Goal: Information Seeking & Learning: Learn about a topic

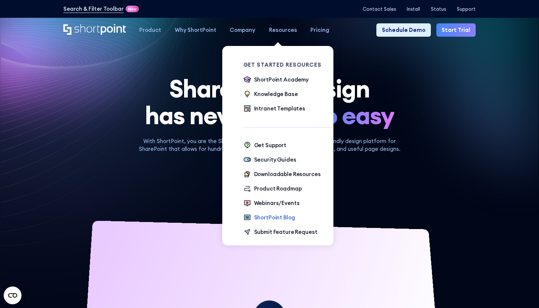
click at [272, 219] on div "ShortPoint Blog" at bounding box center [274, 217] width 41 height 8
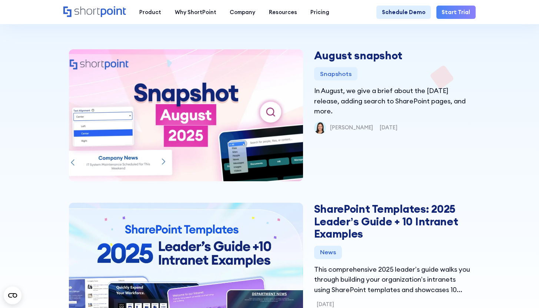
scroll to position [220, 0]
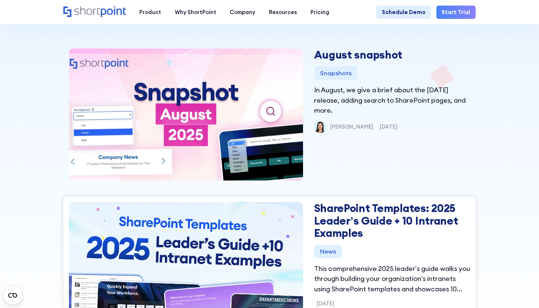
click at [244, 249] on img at bounding box center [185, 267] width 269 height 157
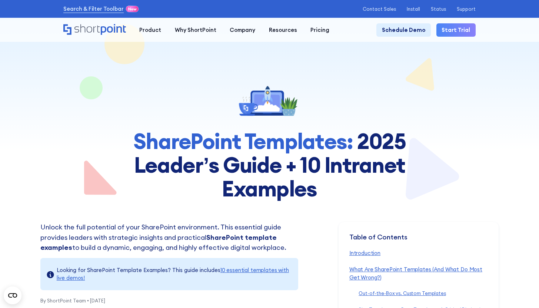
click at [330, 136] on strong "SharePoint Templates:" at bounding box center [242, 140] width 219 height 27
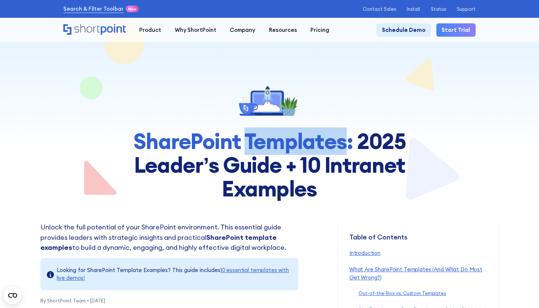
click at [330, 136] on strong "SharePoint Templates:" at bounding box center [242, 140] width 219 height 27
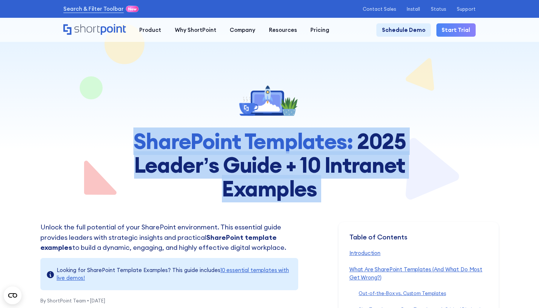
click at [330, 136] on strong "SharePoint Templates:" at bounding box center [242, 140] width 219 height 27
copy h1 "SharePoint Templates: 2025 Leader’s Guide + 10 Intranet Examples"
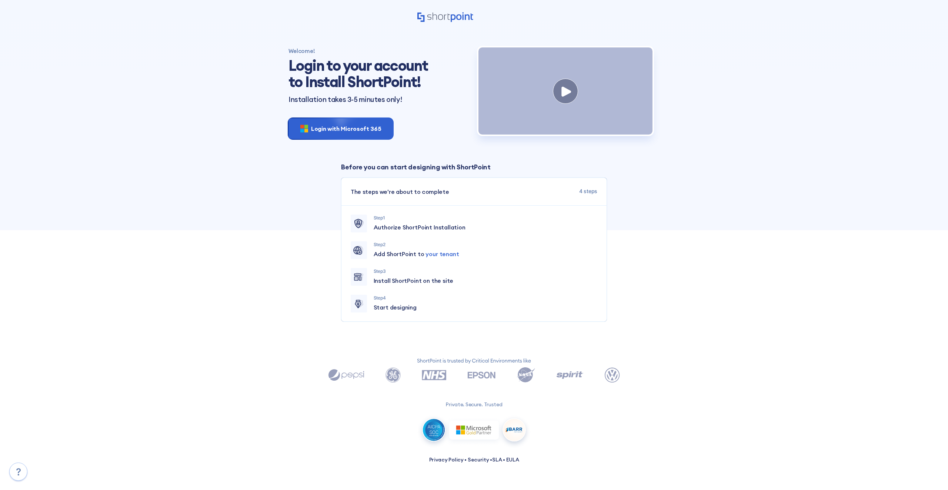
click at [574, 106] on div at bounding box center [566, 90] width 174 height 87
click at [569, 97] on icon at bounding box center [567, 91] width 10 height 10
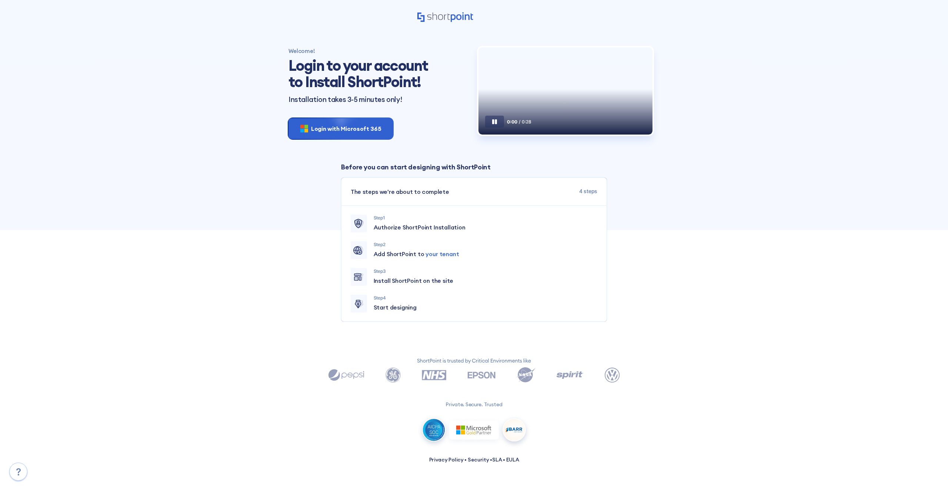
click at [569, 100] on div "0:00 / 0:28" at bounding box center [566, 108] width 174 height 52
click at [569, 100] on div "0:01 / 0:28" at bounding box center [566, 108] width 174 height 52
click at [495, 124] on icon at bounding box center [494, 121] width 5 height 5
click at [536, 94] on div "0:02 / 0:28" at bounding box center [566, 108] width 174 height 52
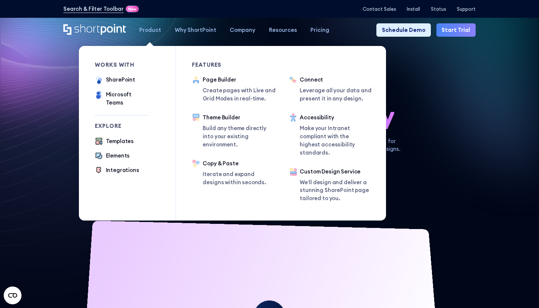
click at [107, 130] on div "Explore Templates Elements Integrations" at bounding box center [122, 148] width 54 height 51
click at [109, 137] on div "Templates" at bounding box center [120, 141] width 28 height 8
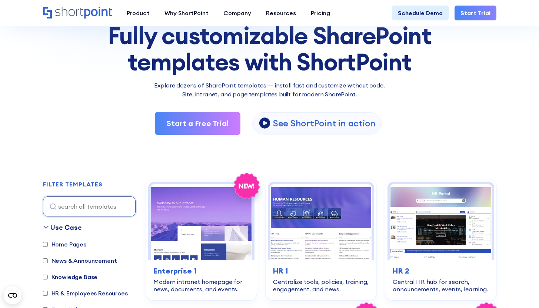
scroll to position [24, 0]
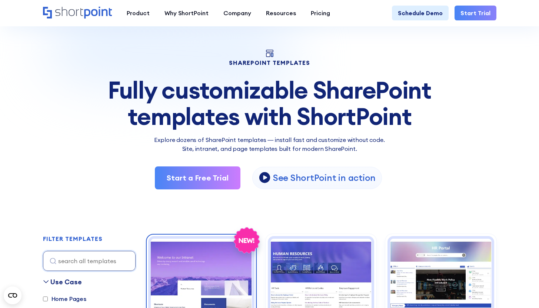
click at [195, 280] on img at bounding box center [201, 277] width 101 height 76
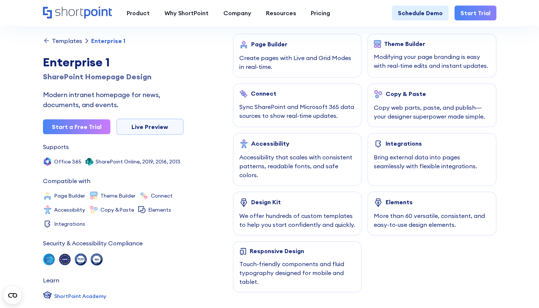
scroll to position [378, 0]
